Goal: Find specific page/section: Find specific page/section

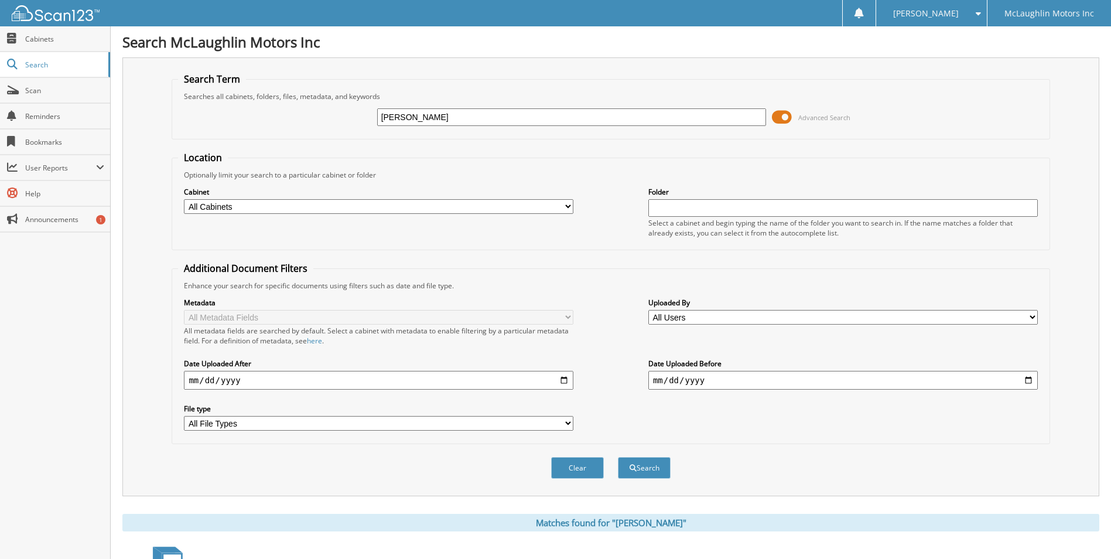
click at [445, 115] on input "[PERSON_NAME]" at bounding box center [571, 117] width 389 height 18
type input "747618"
click at [618, 457] on button "Search" at bounding box center [644, 468] width 53 height 22
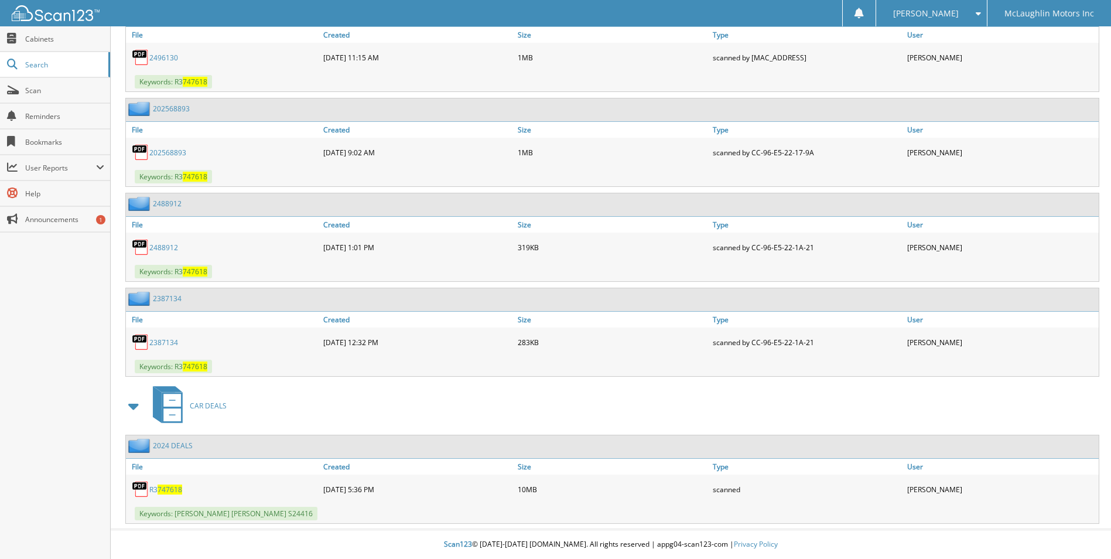
scroll to position [688, 0]
click at [163, 488] on span "747618" at bounding box center [170, 489] width 25 height 10
